Goal: Task Accomplishment & Management: Manage account settings

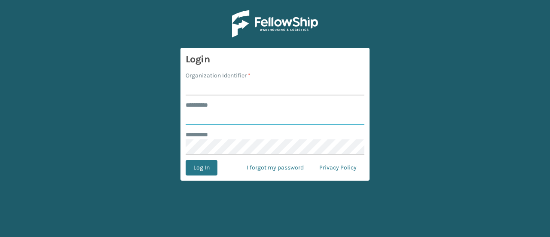
type input "**********"
type input "haslet"
click at [186, 160] on button "Log In" at bounding box center [202, 167] width 32 height 15
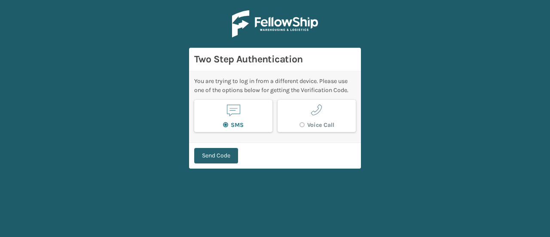
click at [238, 153] on button "Send Code" at bounding box center [216, 155] width 44 height 15
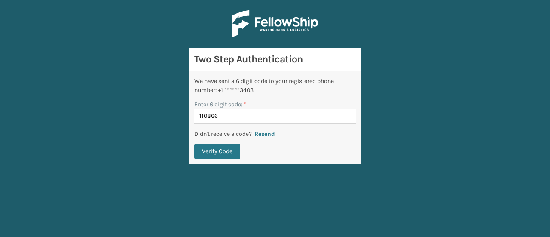
click at [194, 144] on button "Verify Code" at bounding box center [217, 151] width 46 height 15
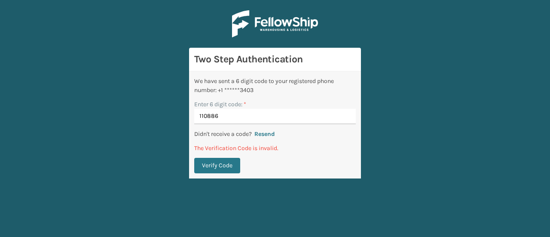
type input "110886"
click at [194, 158] on button "Verify Code" at bounding box center [217, 165] width 46 height 15
